Goal: Task Accomplishment & Management: Manage account settings

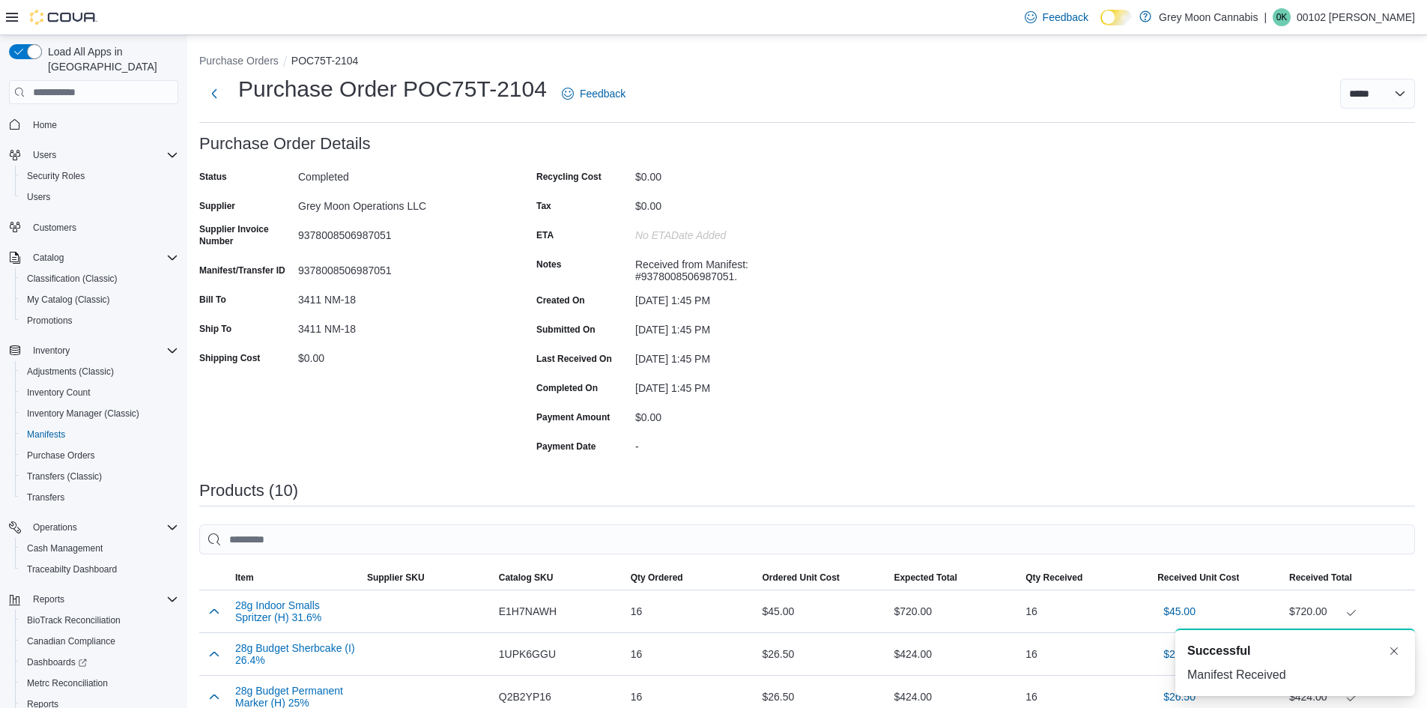
scroll to position [22, 0]
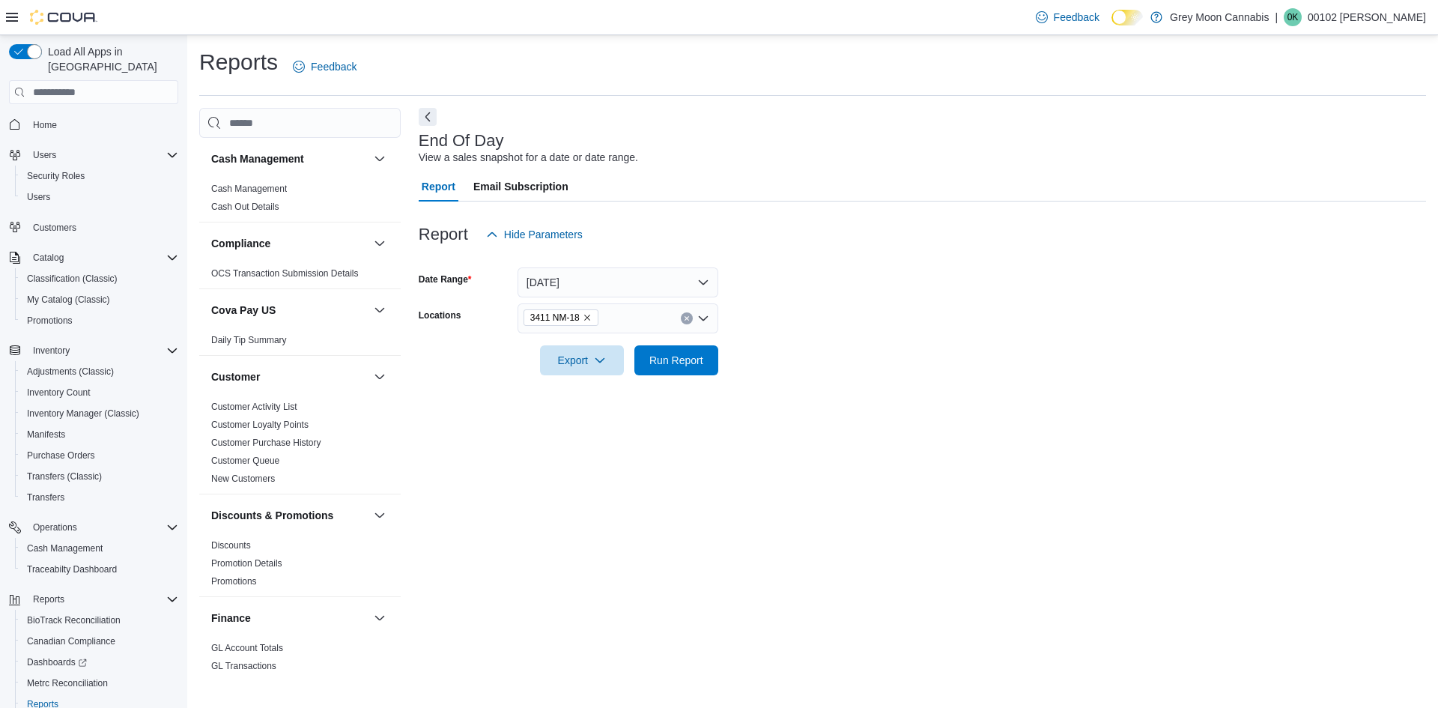
scroll to position [22, 0]
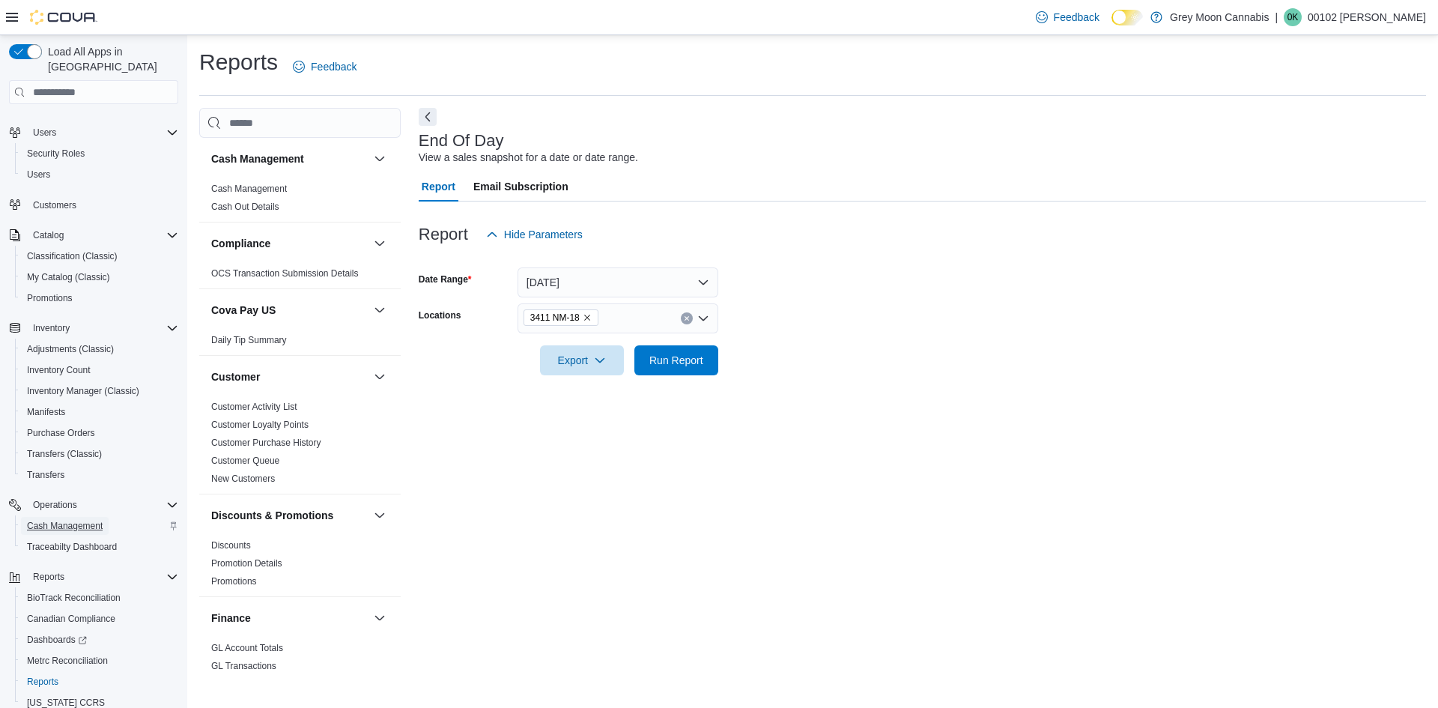
click at [103, 520] on span "Cash Management" at bounding box center [65, 526] width 76 height 12
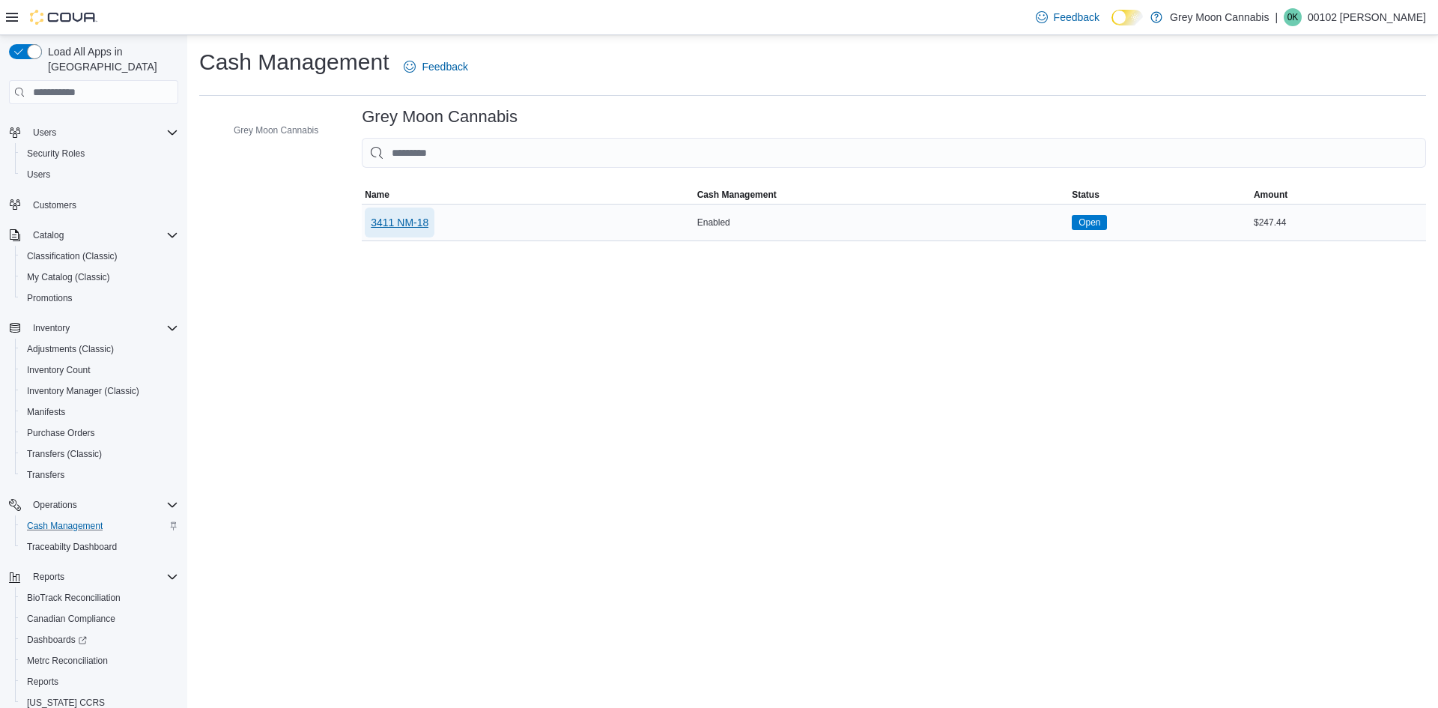
click at [376, 220] on span "3411 NM-18" at bounding box center [400, 222] width 58 height 15
